Goal: Task Accomplishment & Management: Manage account settings

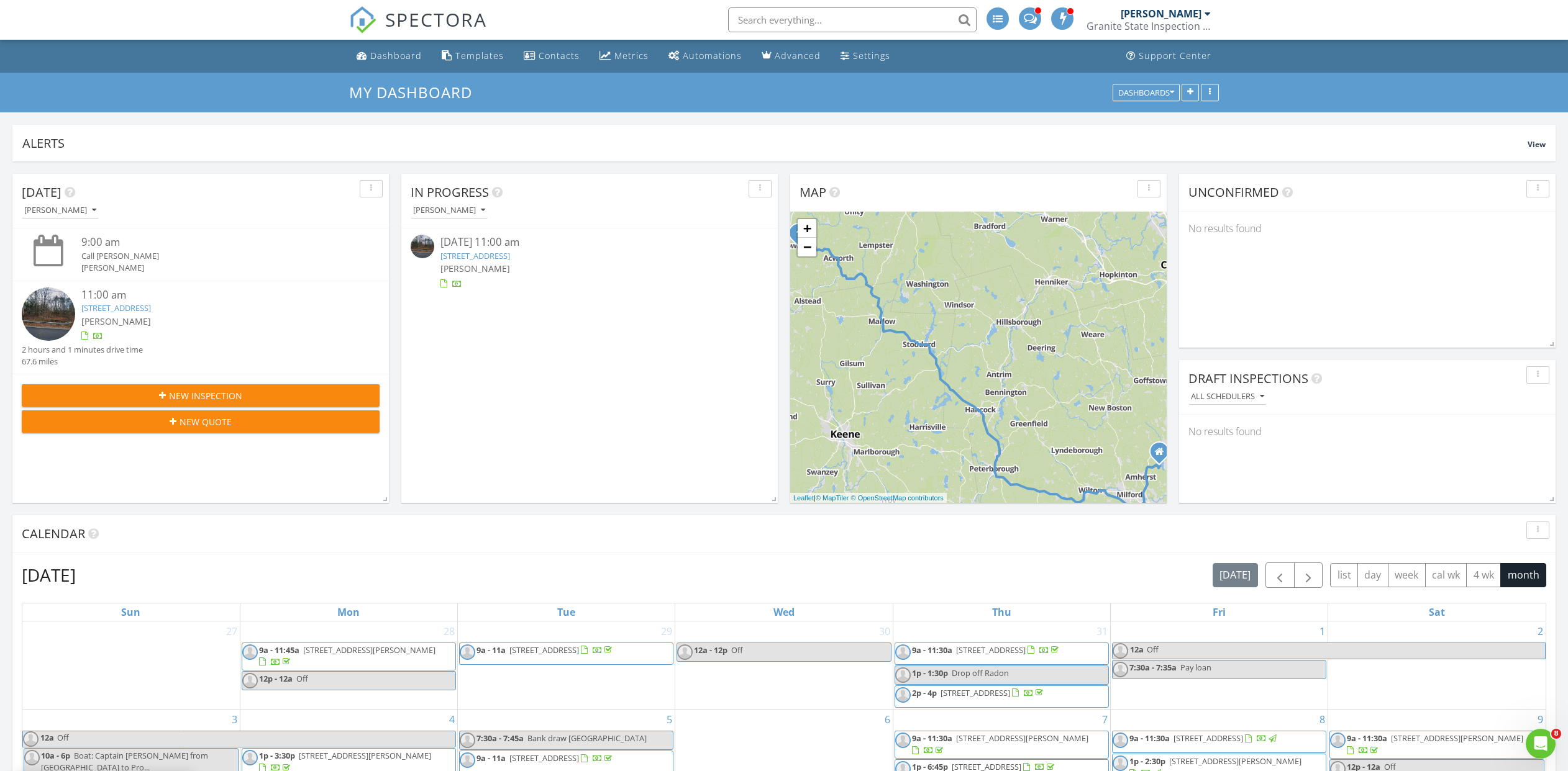
scroll to position [7, 0]
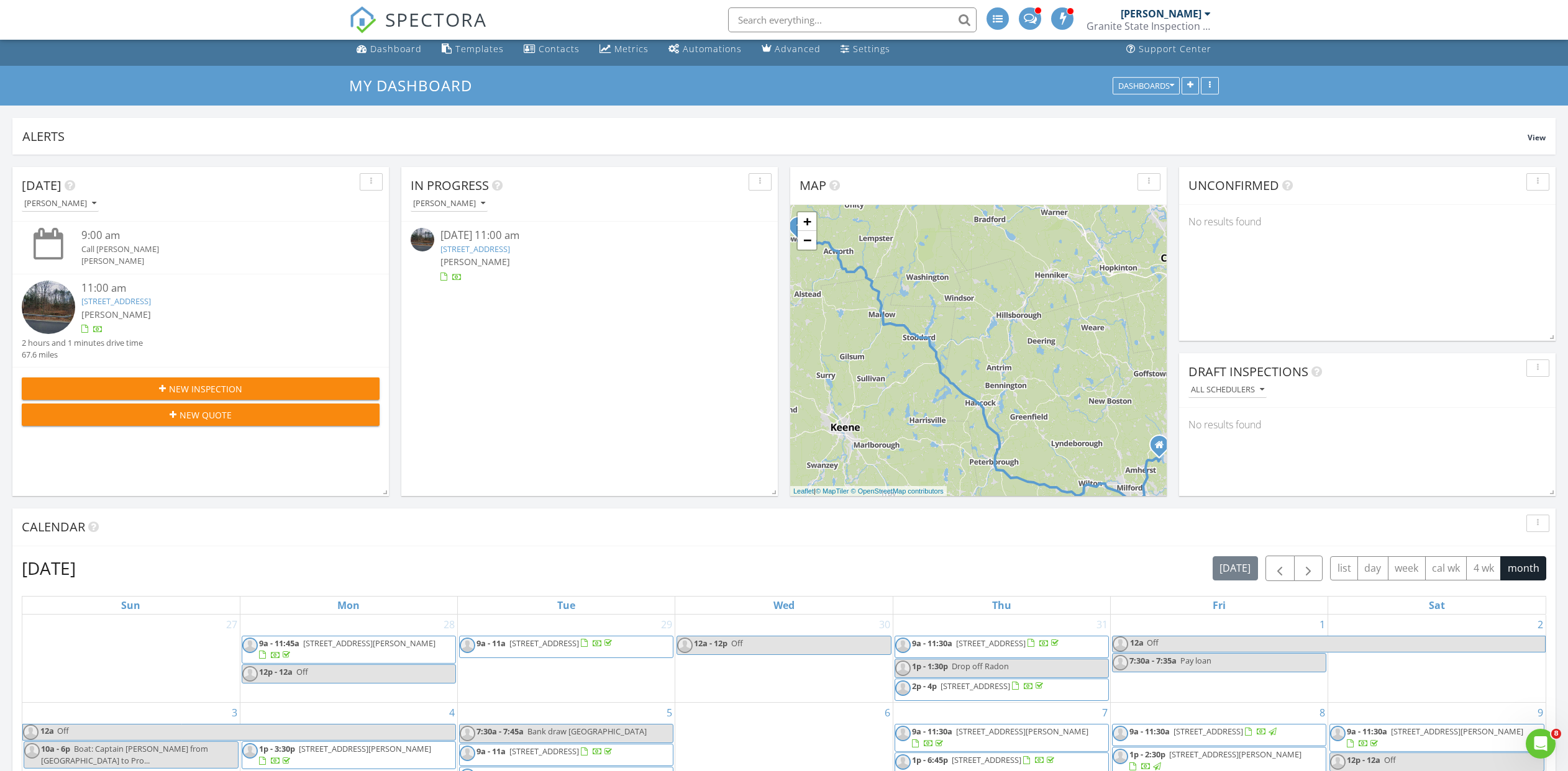
click at [151, 301] on link "1104 Acworth Rd, Charlestown, NH 03603" at bounding box center [116, 301] width 69 height 11
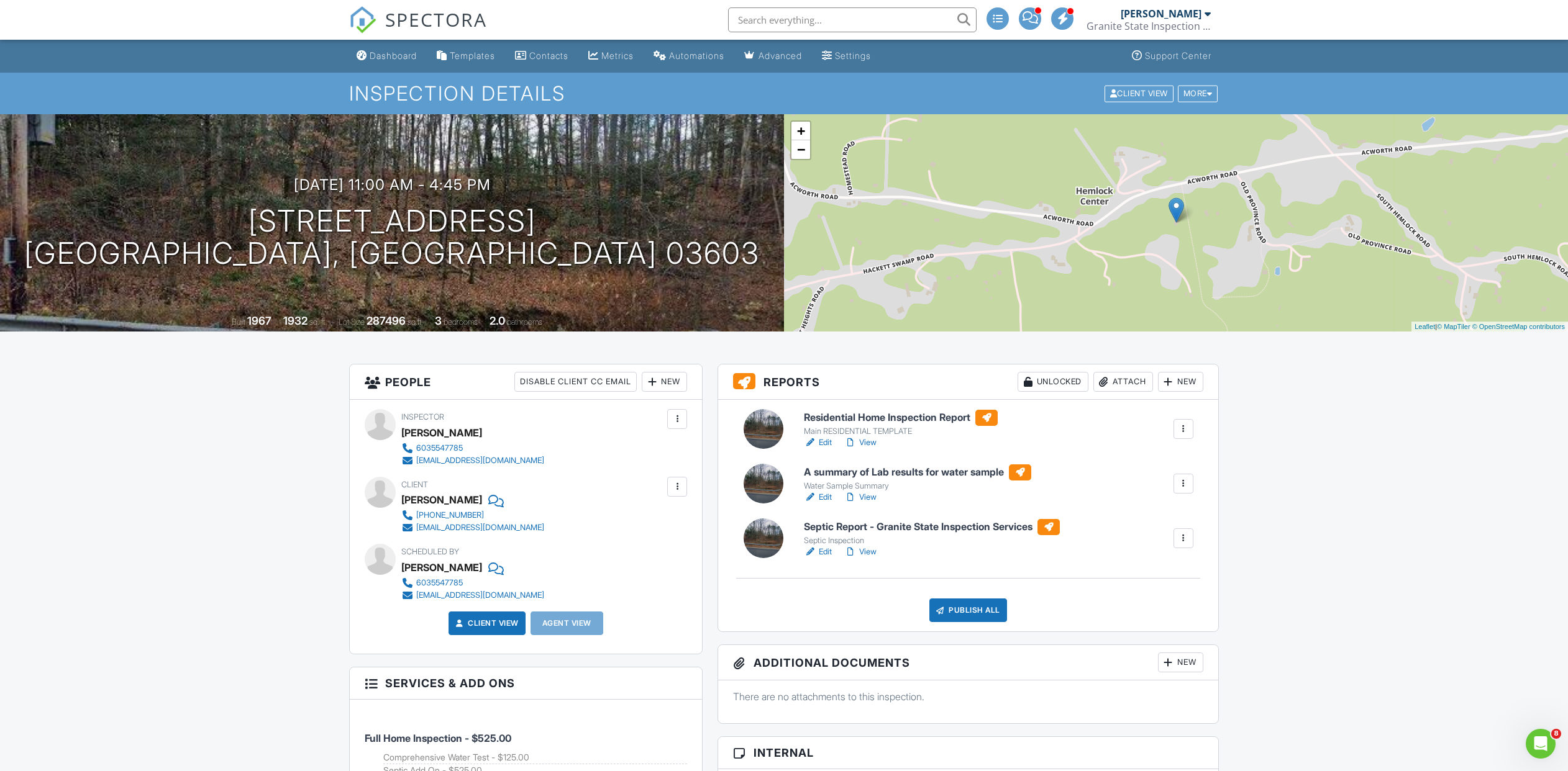
click at [826, 442] on link "Edit" at bounding box center [818, 442] width 28 height 12
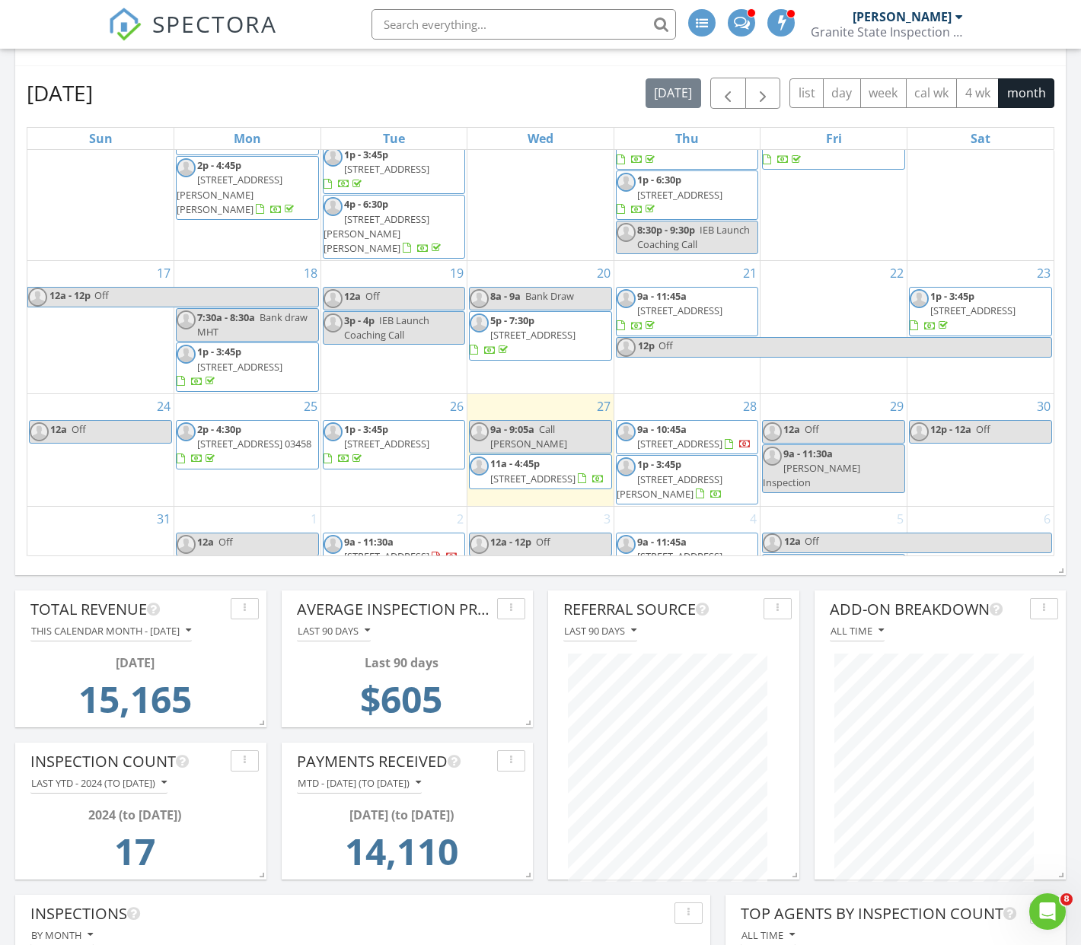
scroll to position [617, 0]
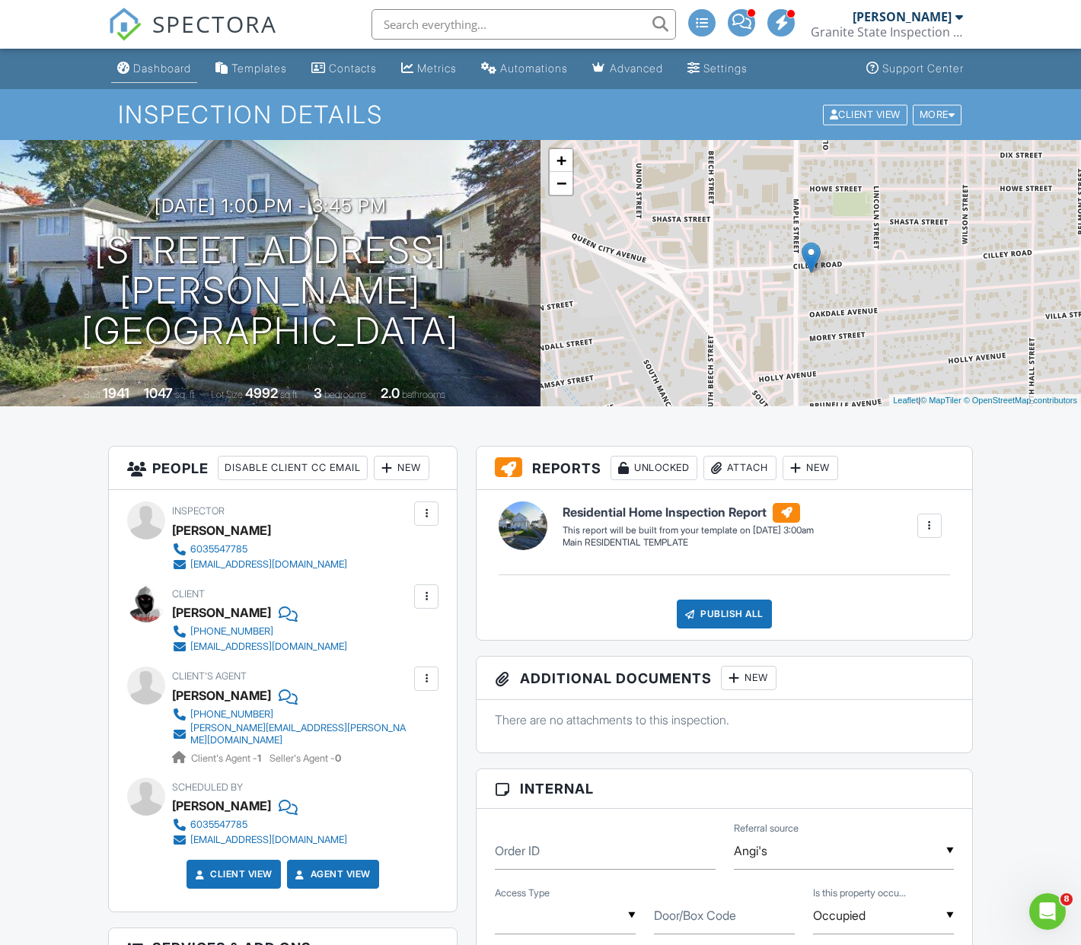
click at [165, 72] on div "Dashboard" at bounding box center [162, 68] width 58 height 13
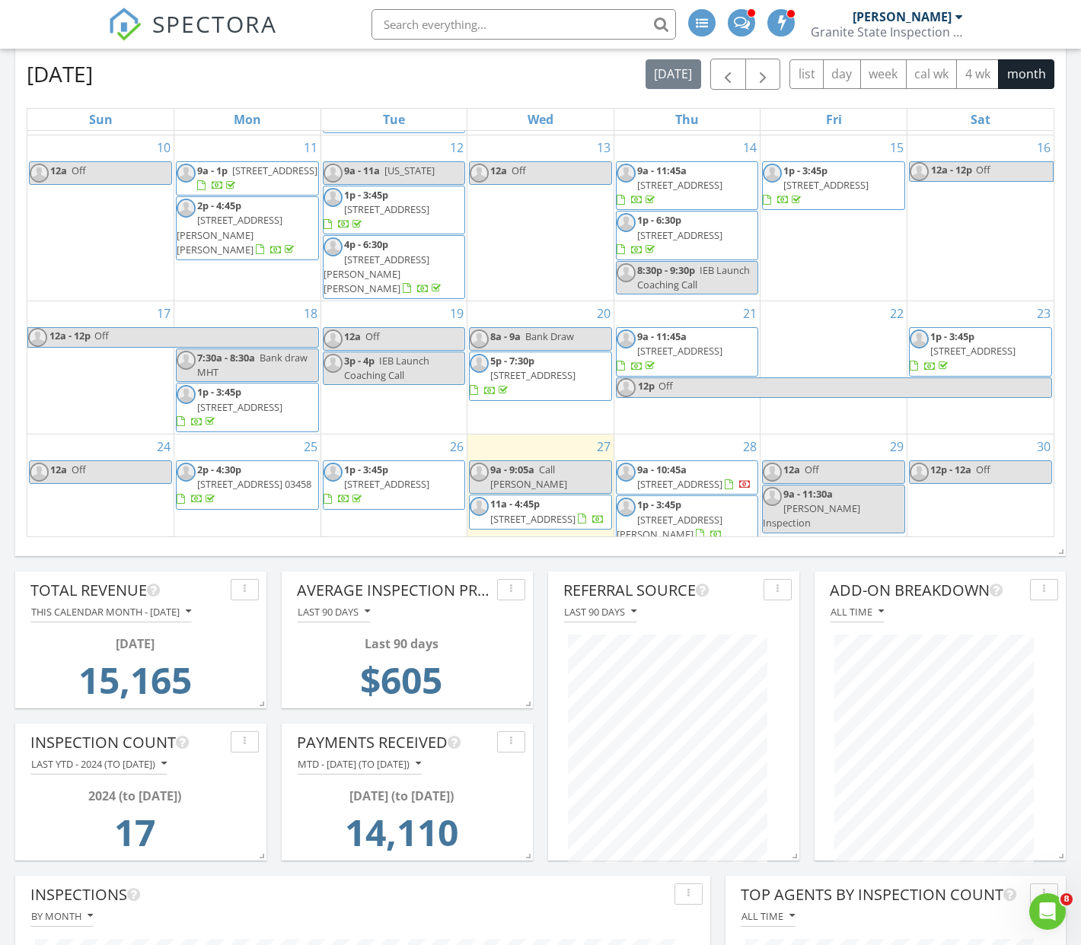
scroll to position [418, 0]
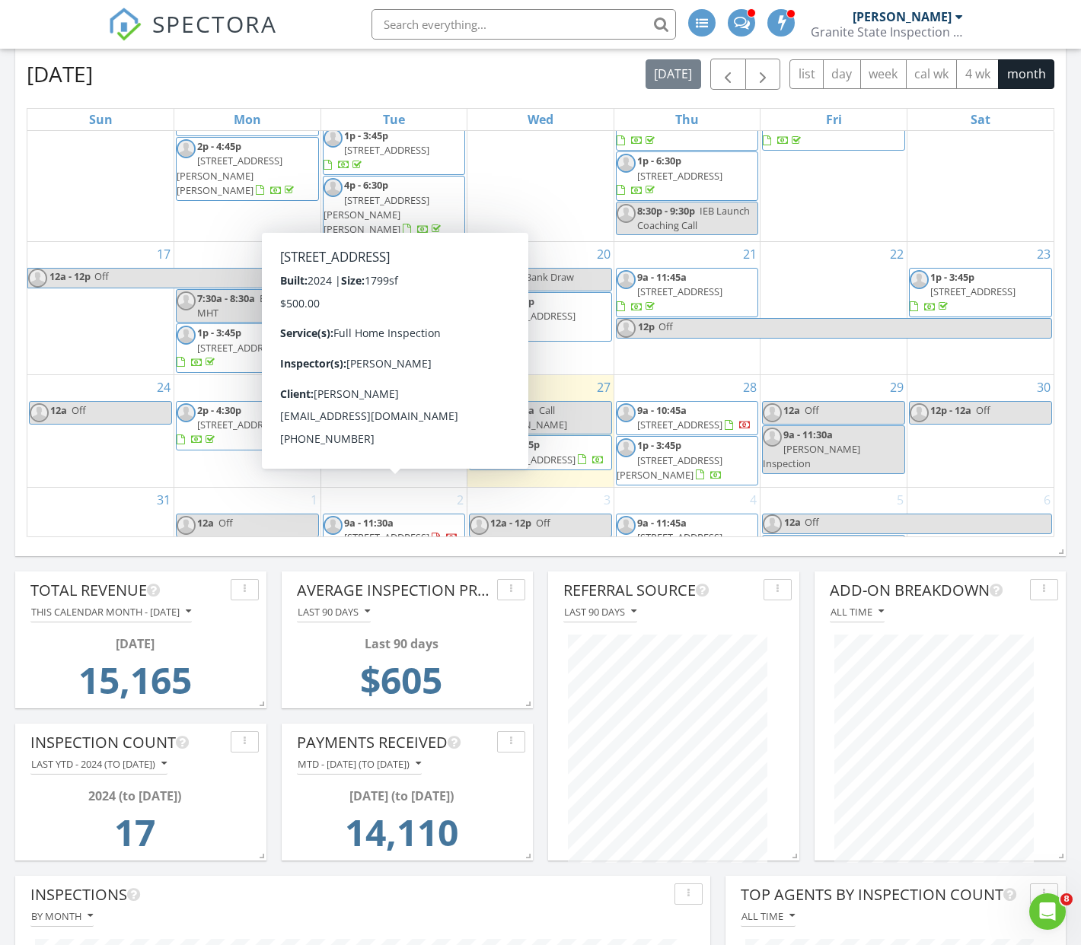
click at [397, 516] on link "9a - 11:30a 9 Hayfield Ln, New London 03257" at bounding box center [401, 530] width 114 height 28
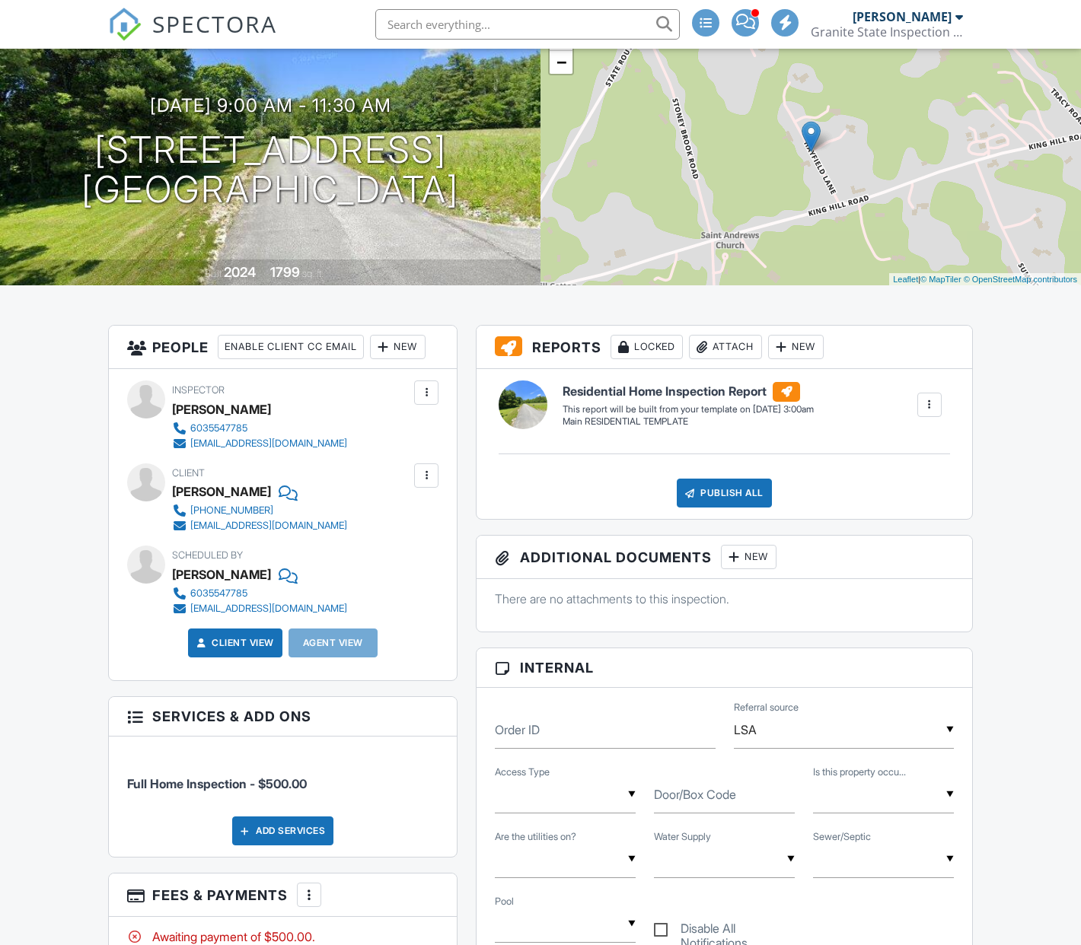
scroll to position [126, 0]
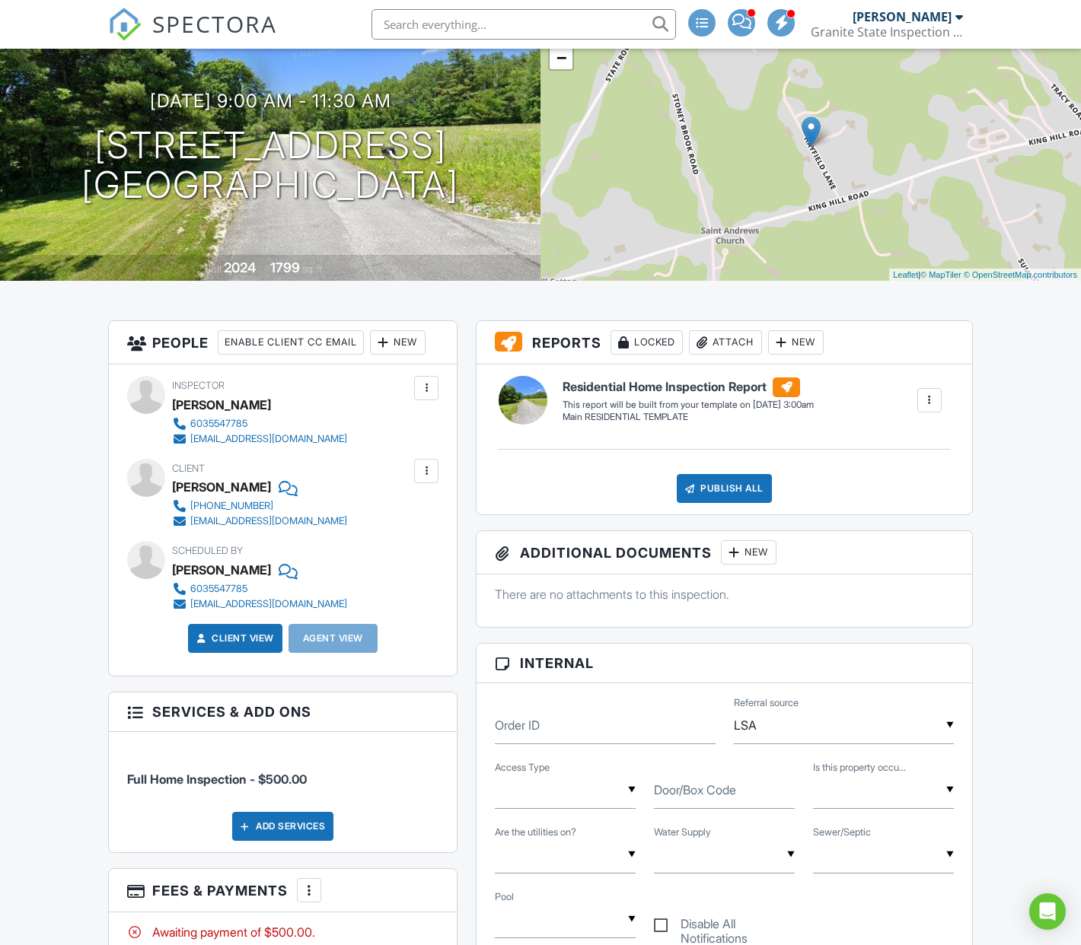
click at [307, 340] on div "Enable Client CC Email" at bounding box center [291, 342] width 146 height 24
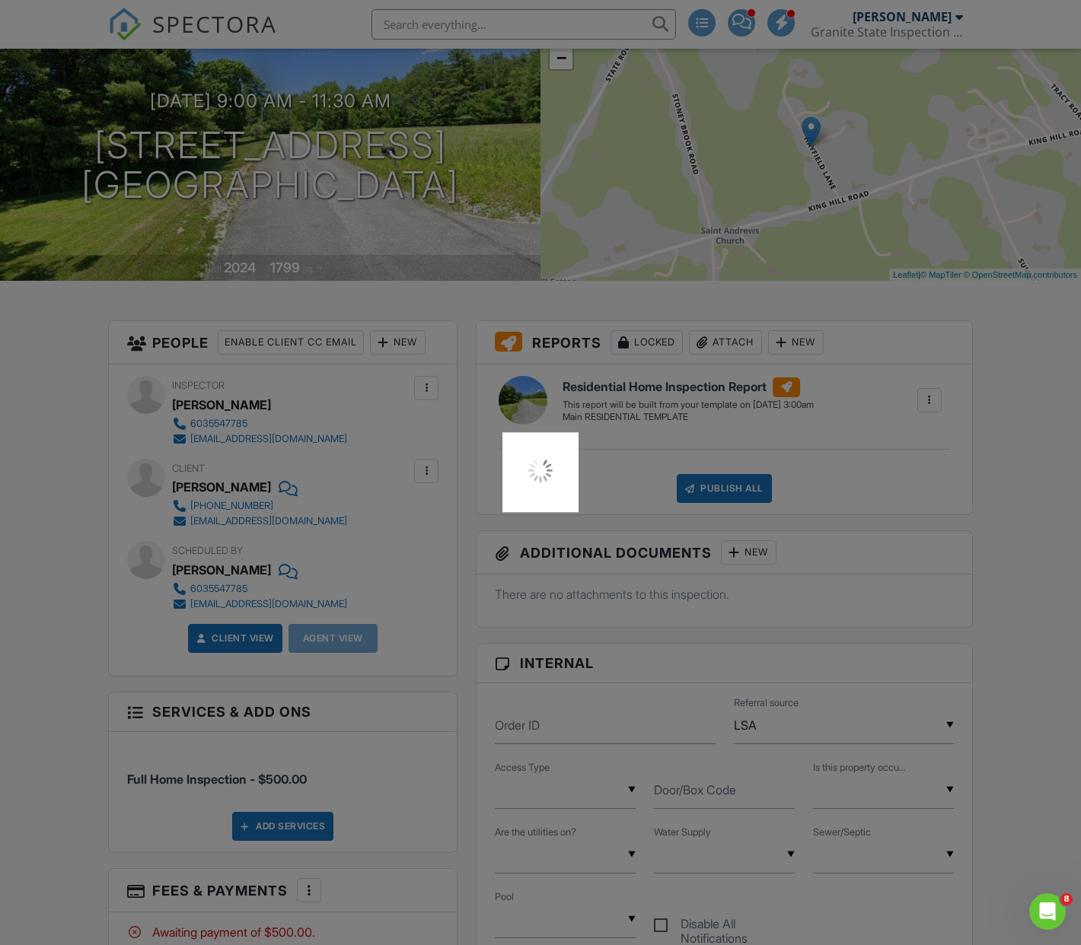
scroll to position [137, 0]
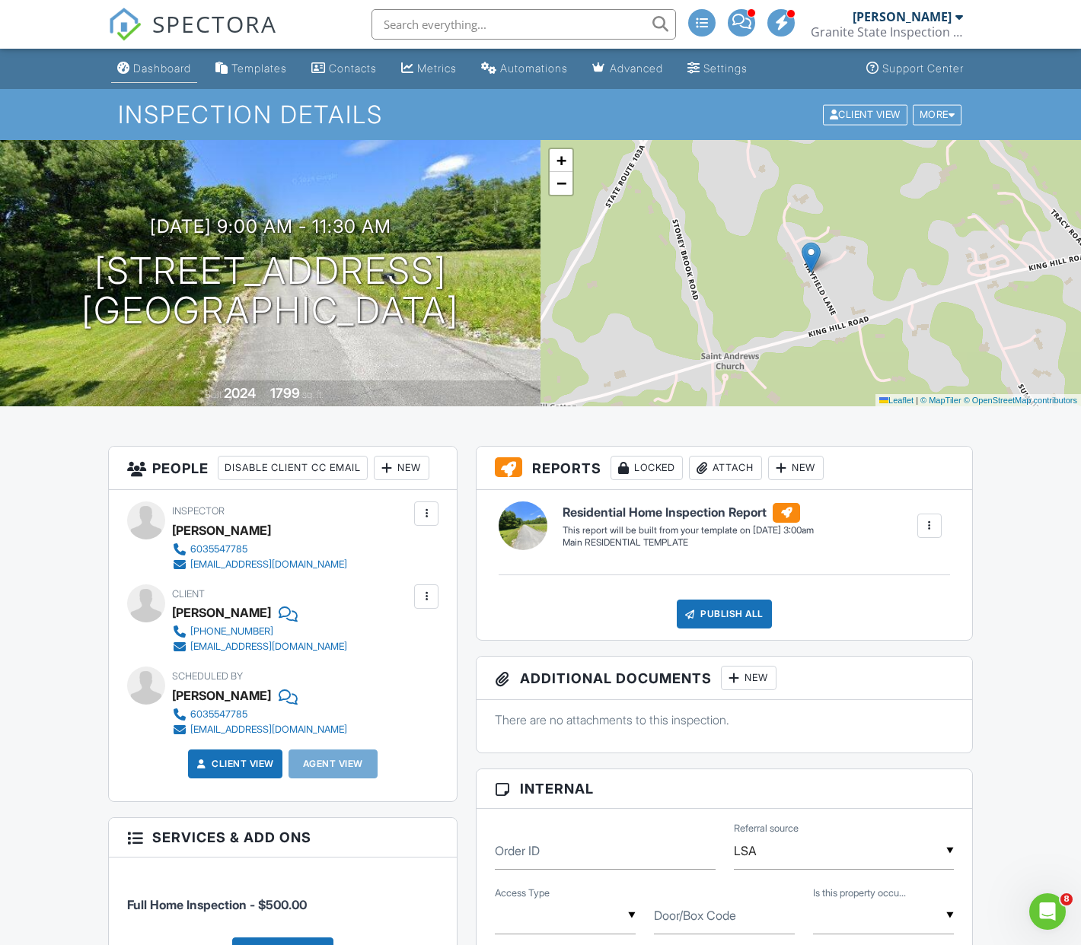
click at [153, 65] on div "Dashboard" at bounding box center [162, 68] width 58 height 13
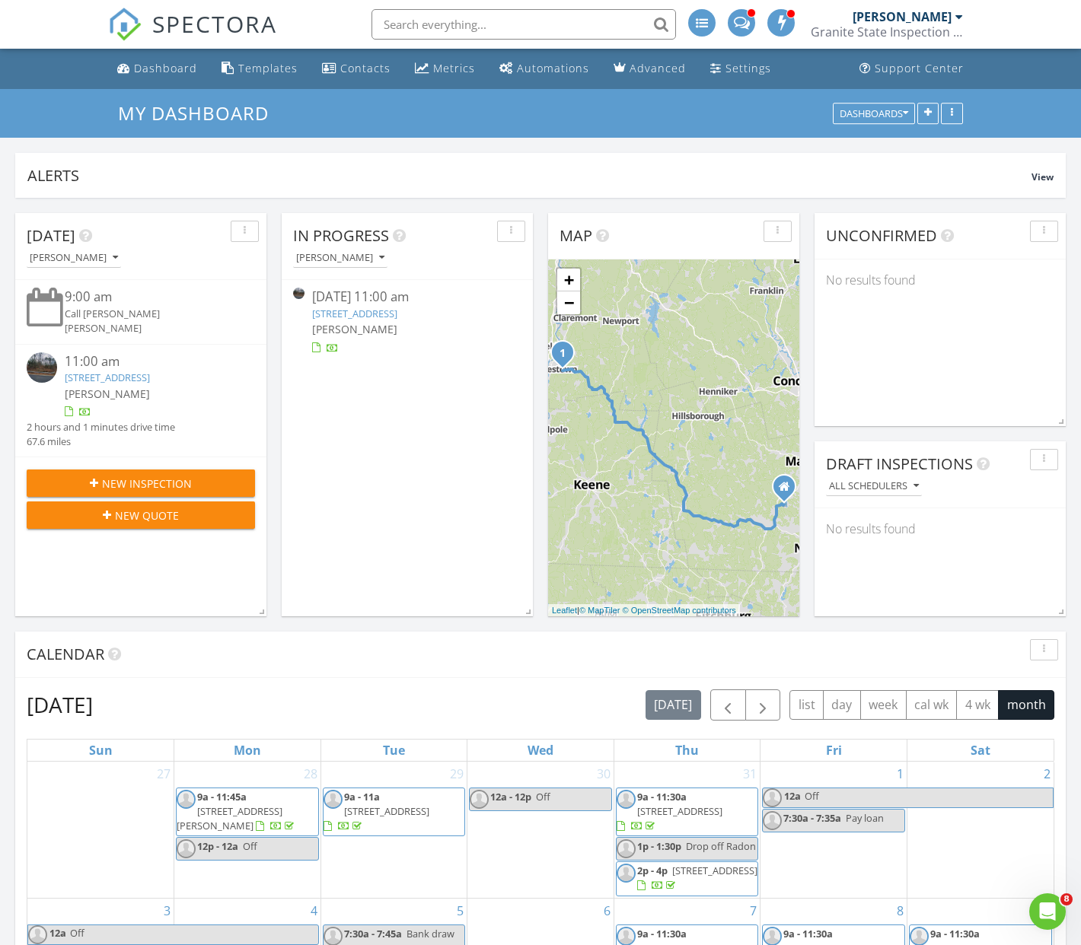
click at [397, 317] on link "[STREET_ADDRESS]" at bounding box center [354, 314] width 85 height 14
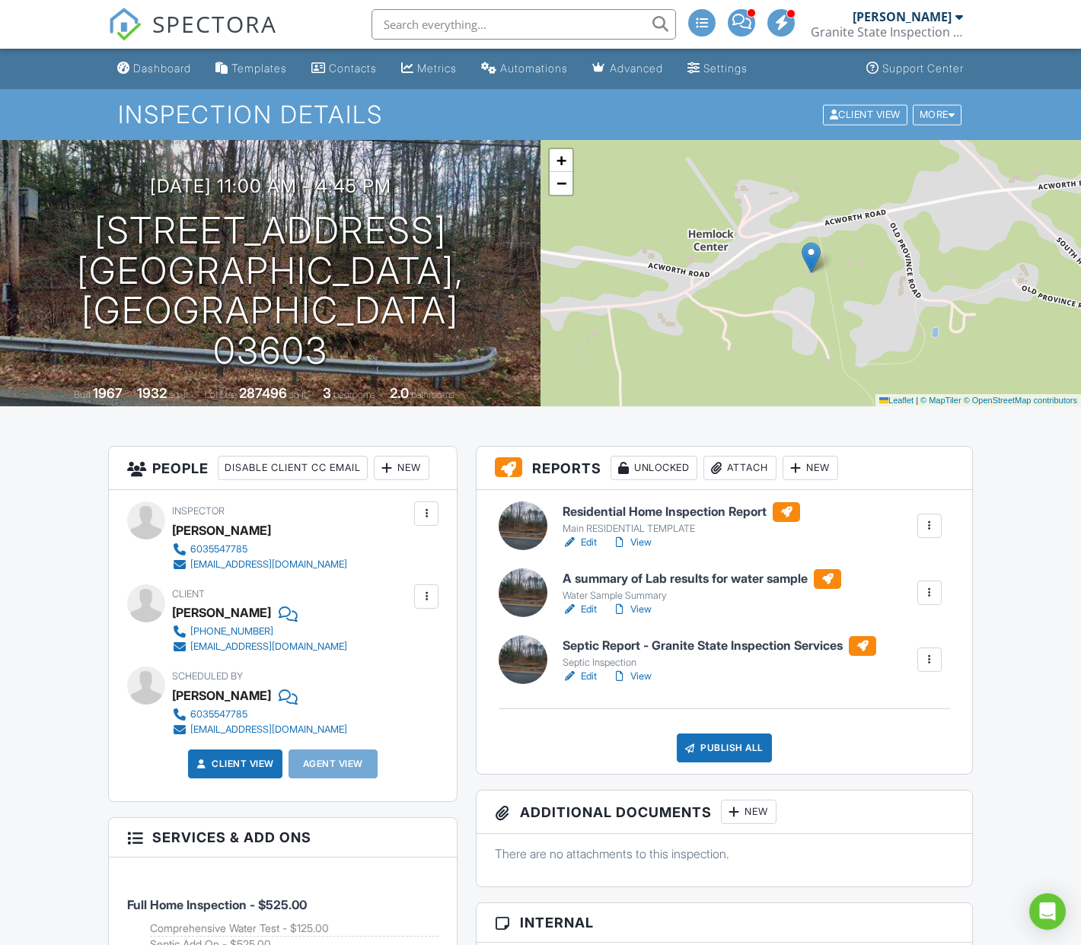
click at [587, 543] on link "Edit" at bounding box center [580, 542] width 34 height 15
